Goal: Information Seeking & Learning: Learn about a topic

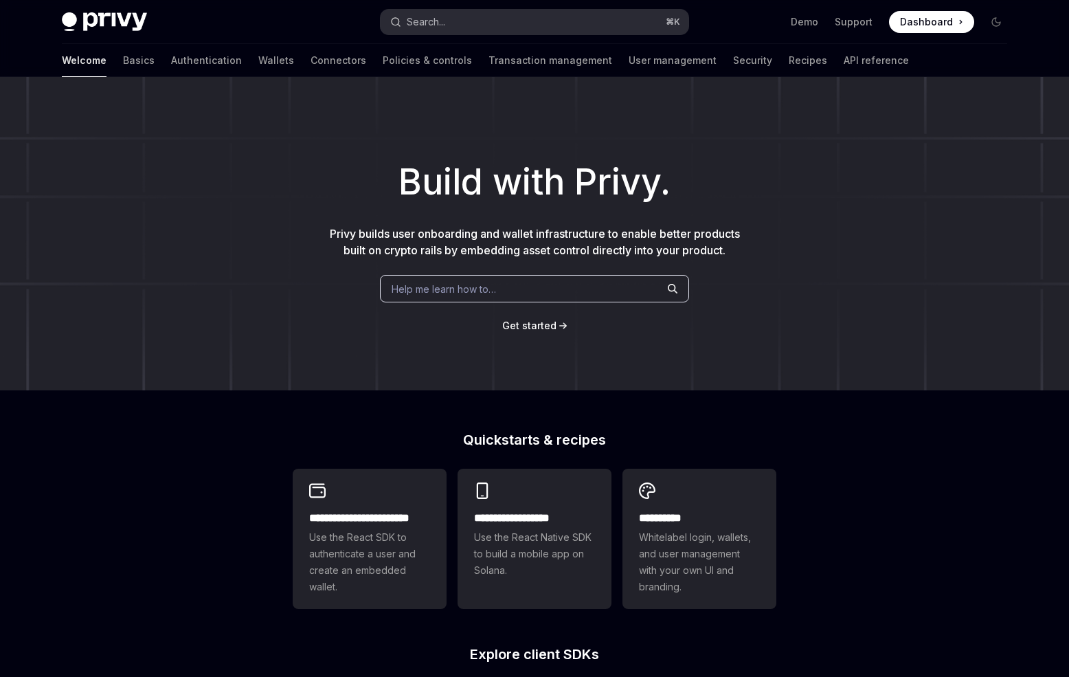
click at [410, 19] on div "Search..." at bounding box center [426, 22] width 38 height 16
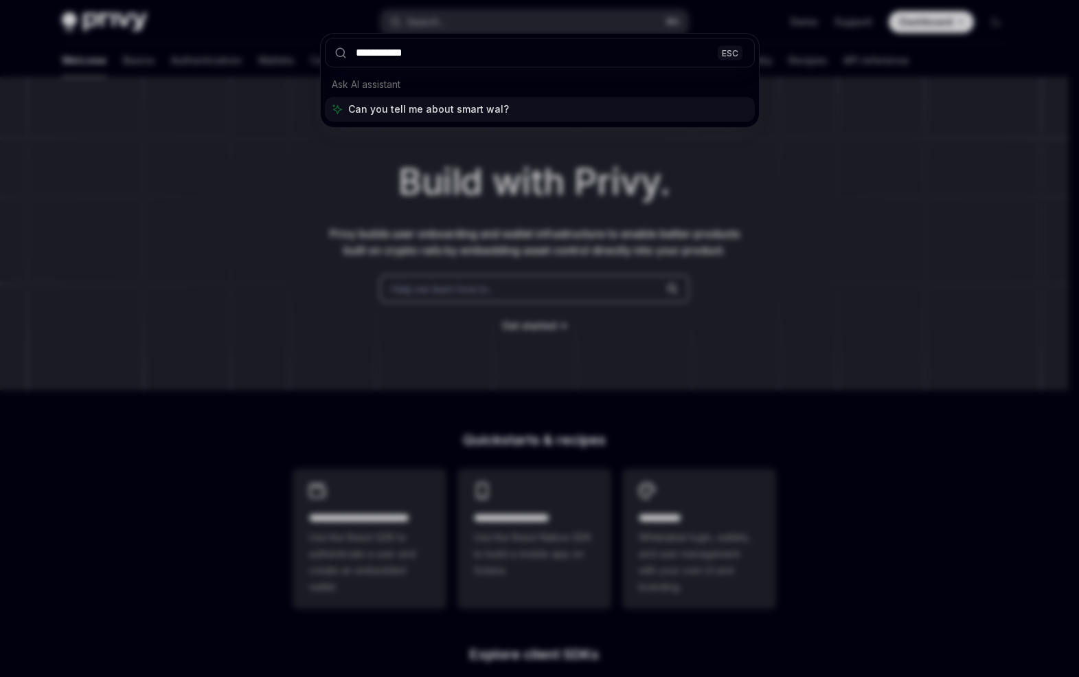
type input "**********"
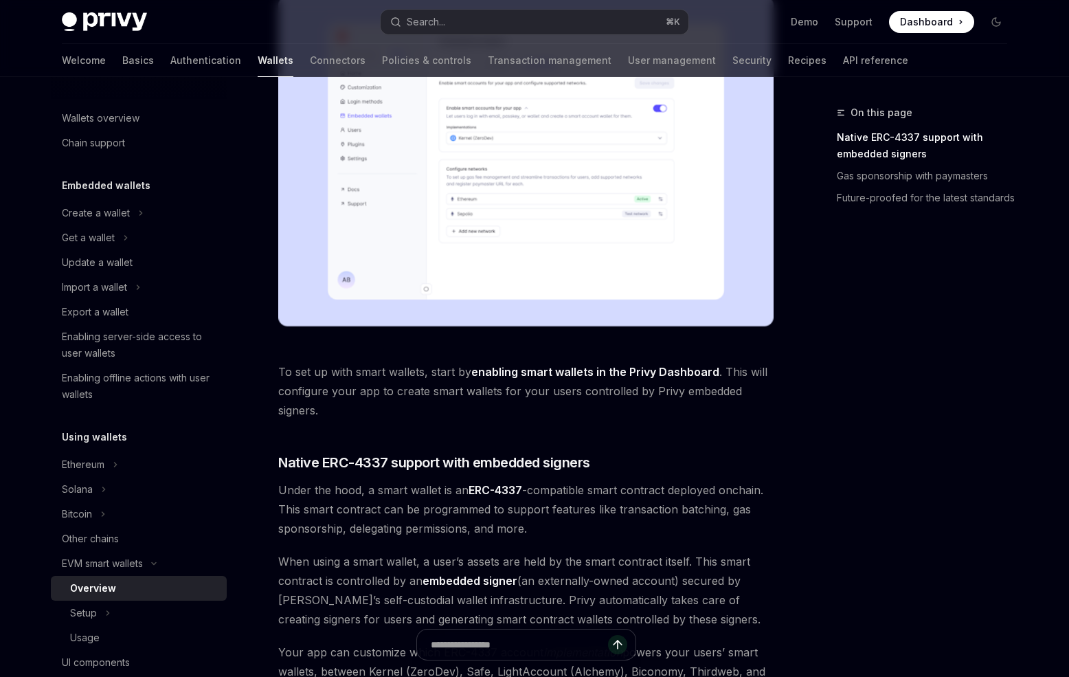
scroll to position [495, 0]
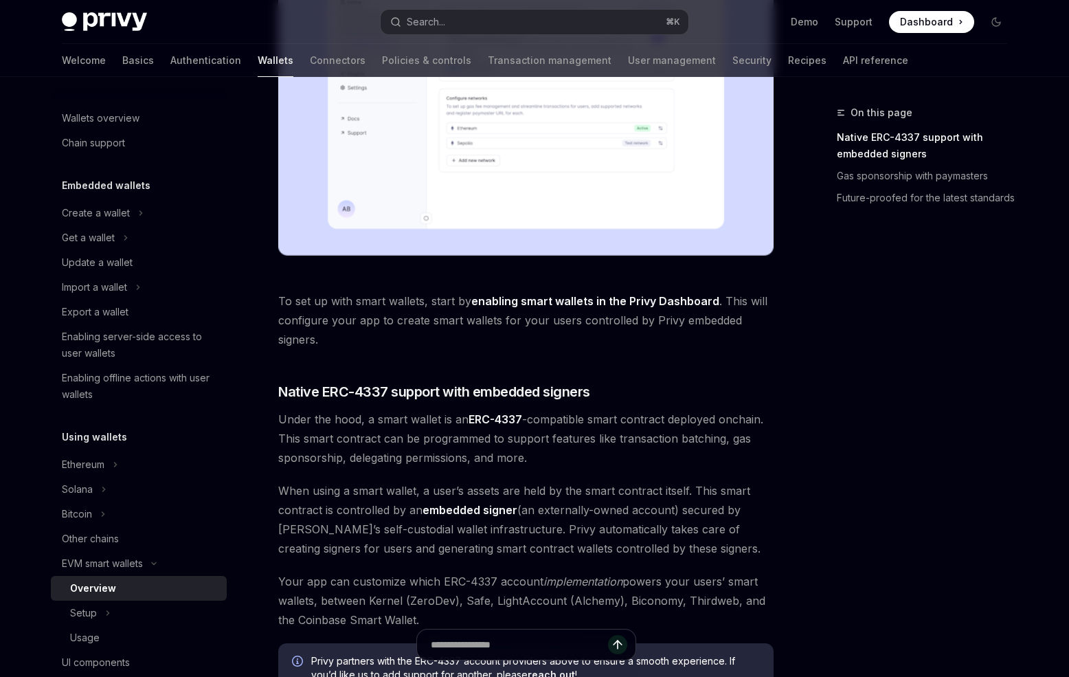
click at [519, 302] on link "enabling smart wallets in the Privy Dashboard" at bounding box center [595, 301] width 248 height 14
type textarea "*"
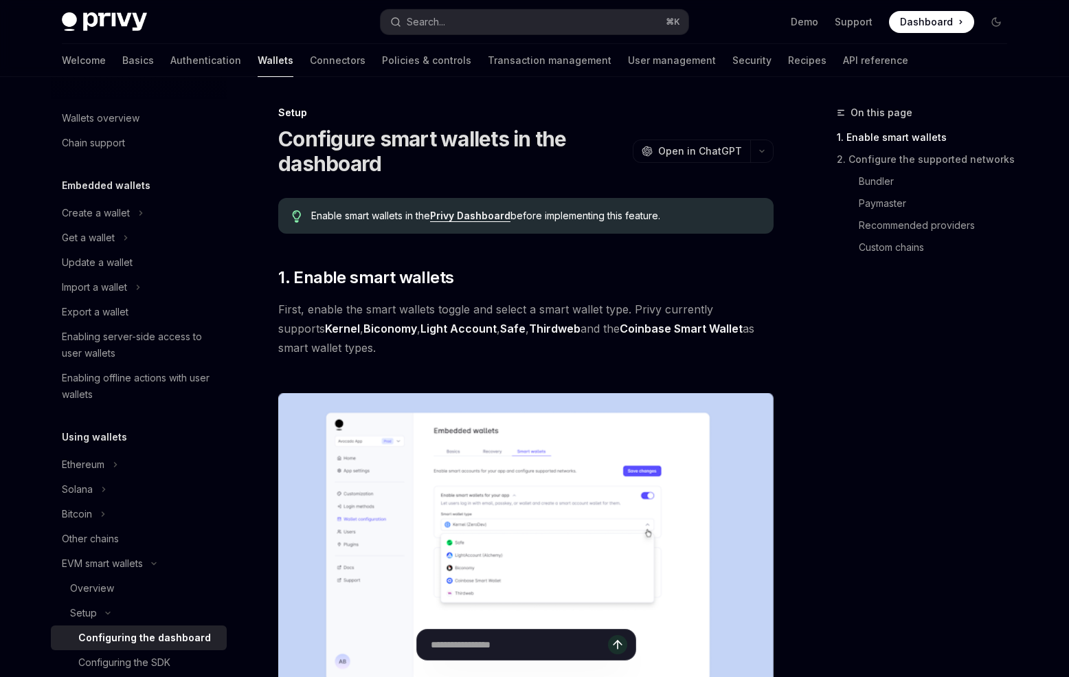
click at [475, 221] on link "Privy Dashboard" at bounding box center [470, 216] width 80 height 12
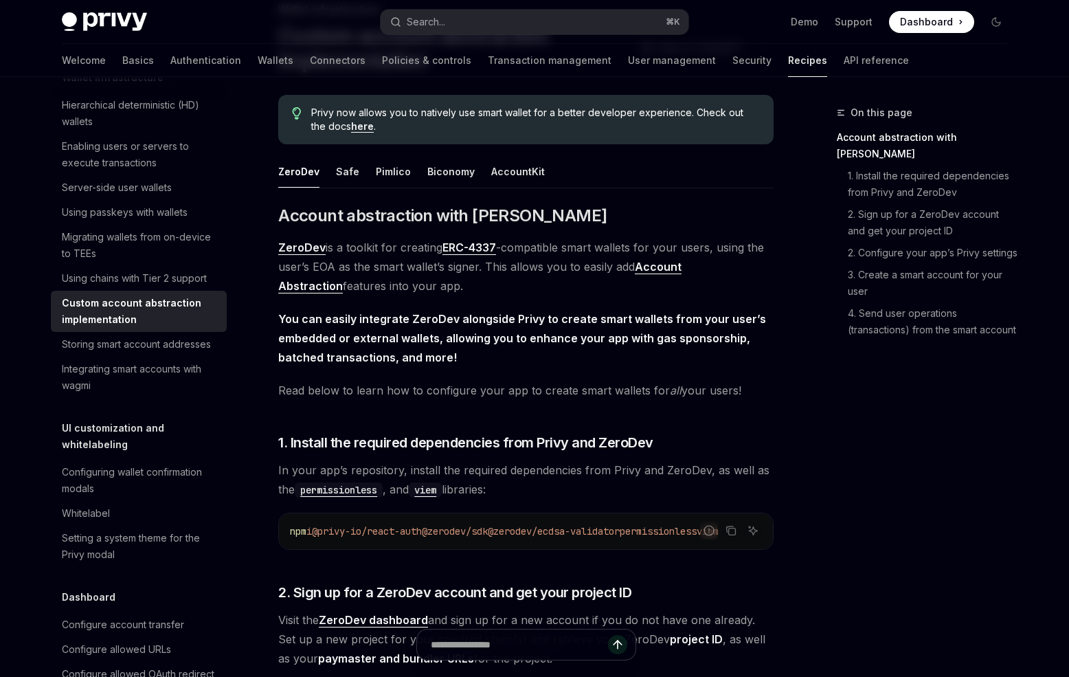
drag, startPoint x: 378, startPoint y: 251, endPoint x: 417, endPoint y: 287, distance: 53.5
click at [417, 287] on span "ZeroDev is a toolkit for creating ERC-4337 -compatible smart wallets for your u…" at bounding box center [525, 267] width 495 height 58
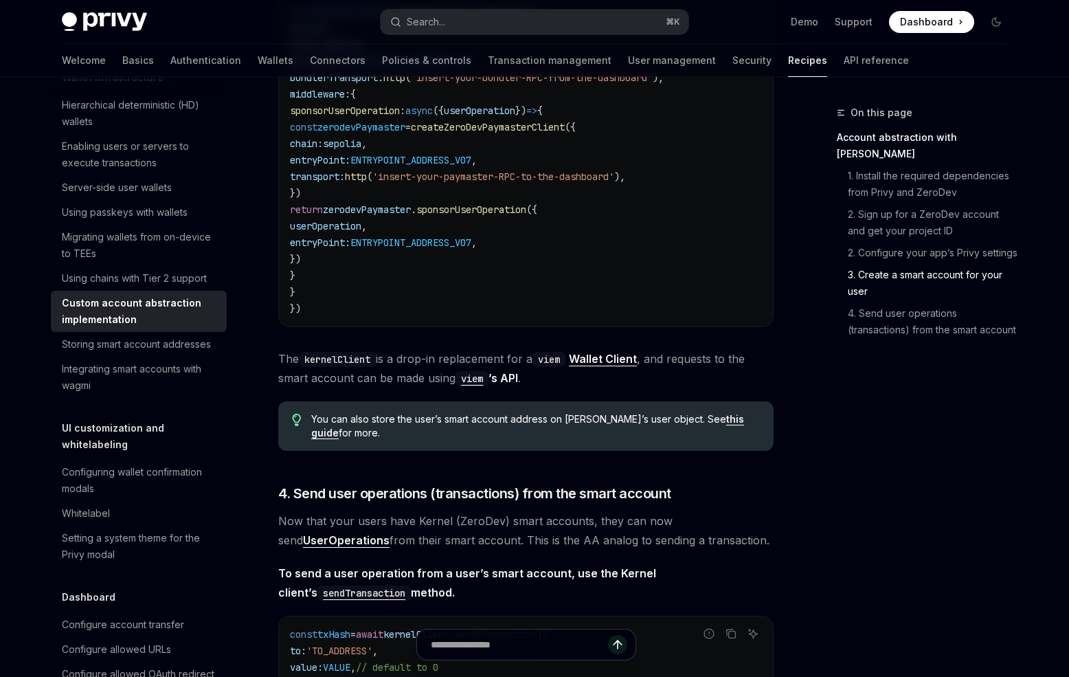
scroll to position [2824, 0]
